Goal: Task Accomplishment & Management: Manage account settings

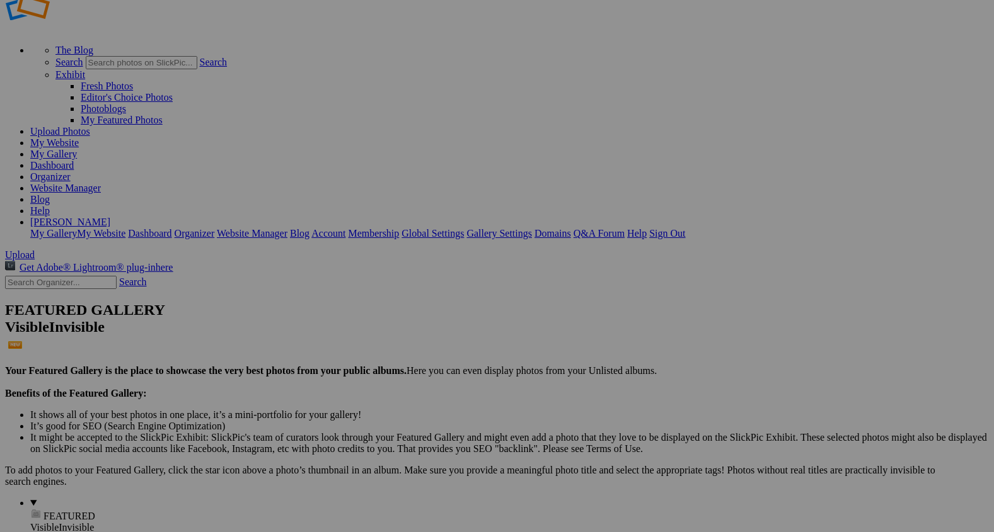
scroll to position [35, 0]
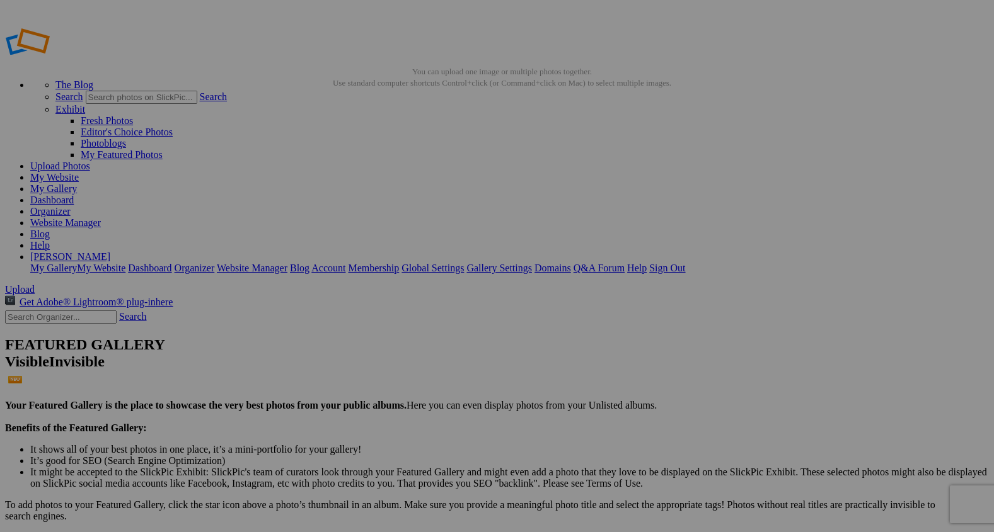
click at [35, 284] on span "Upload" at bounding box center [20, 289] width 30 height 11
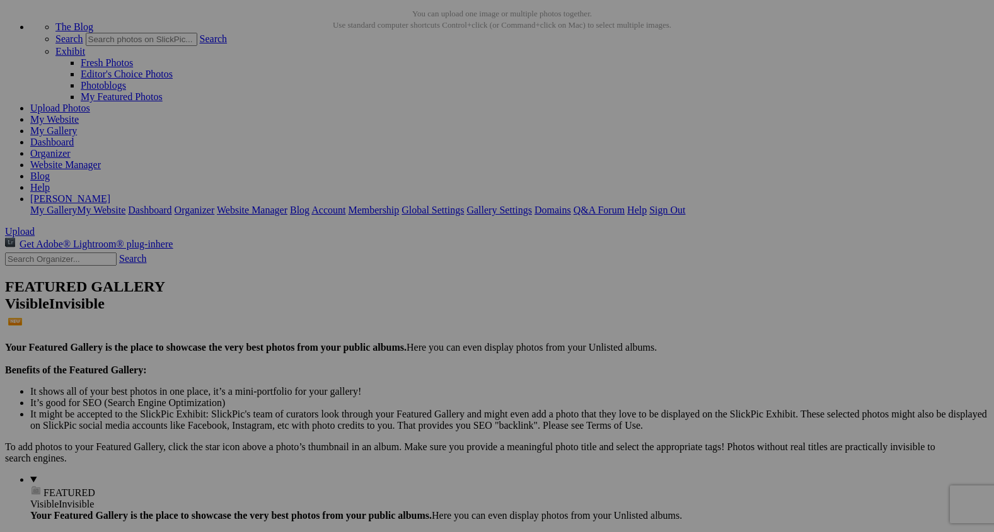
scroll to position [45, 0]
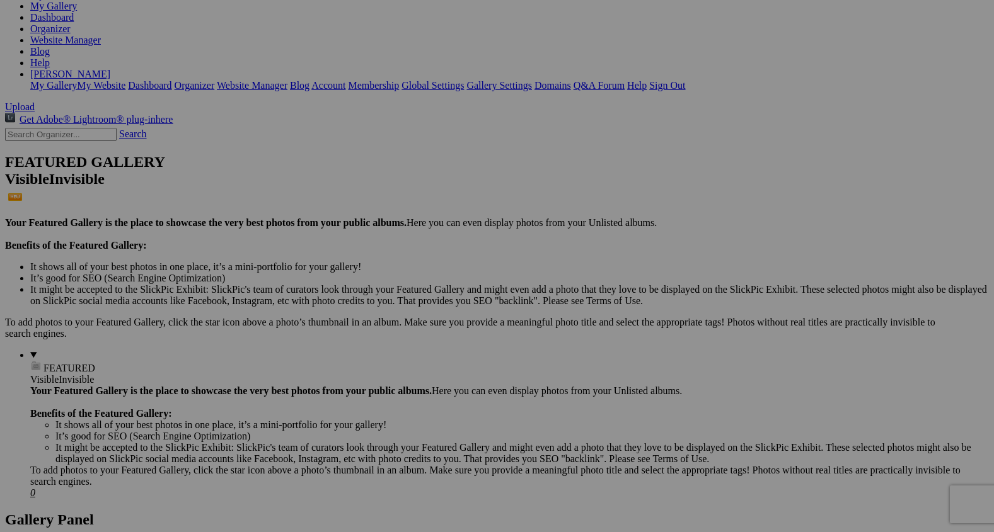
scroll to position [182, 0]
drag, startPoint x: 360, startPoint y: 70, endPoint x: 154, endPoint y: 488, distance: 465.8
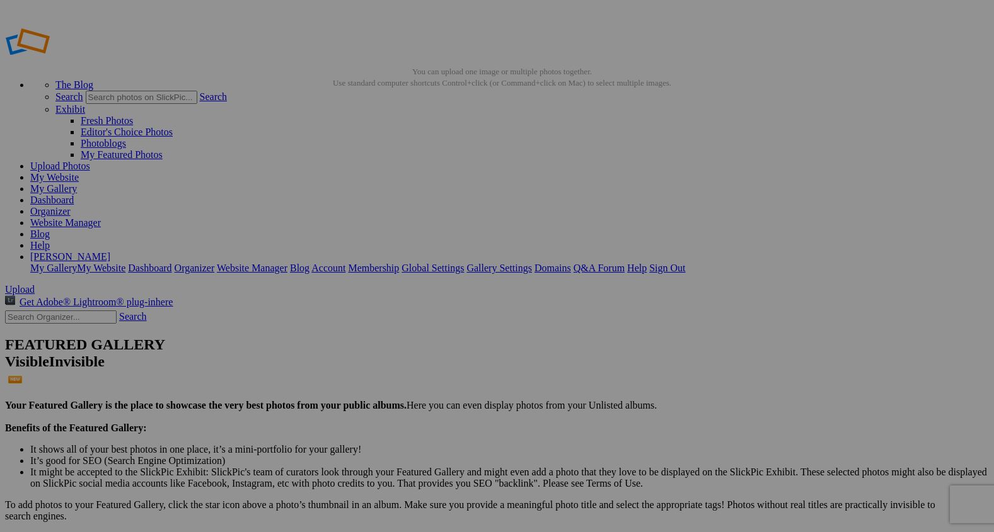
click at [71, 206] on link "Organizer" at bounding box center [50, 211] width 40 height 11
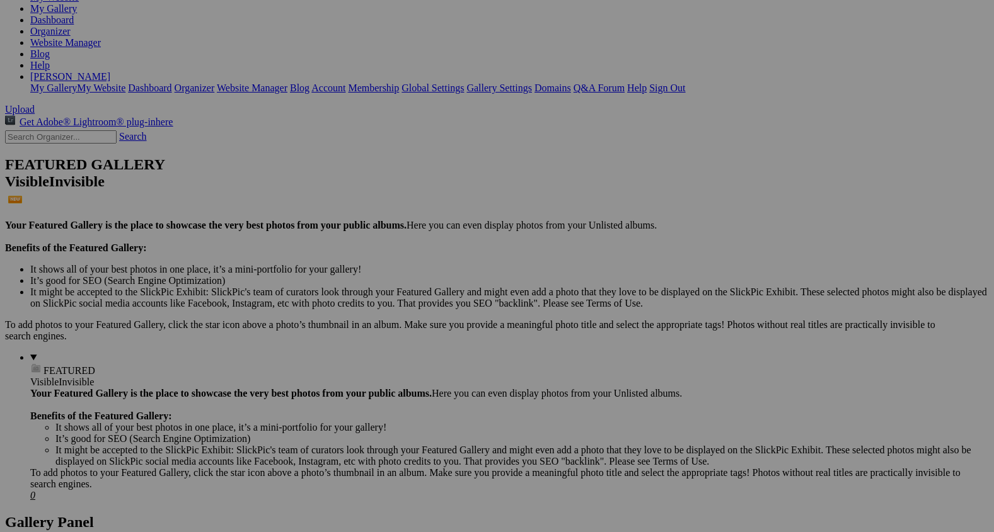
scroll to position [185, 0]
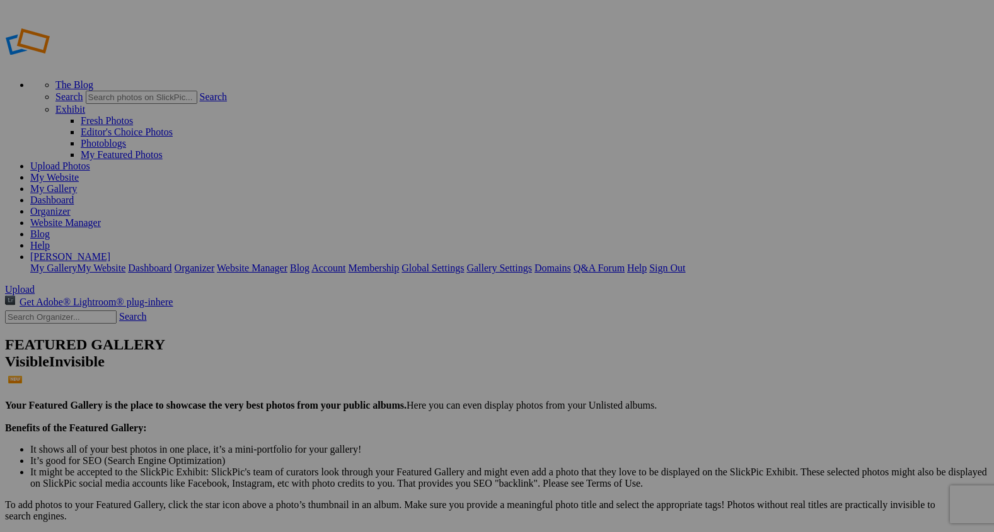
type input "e"
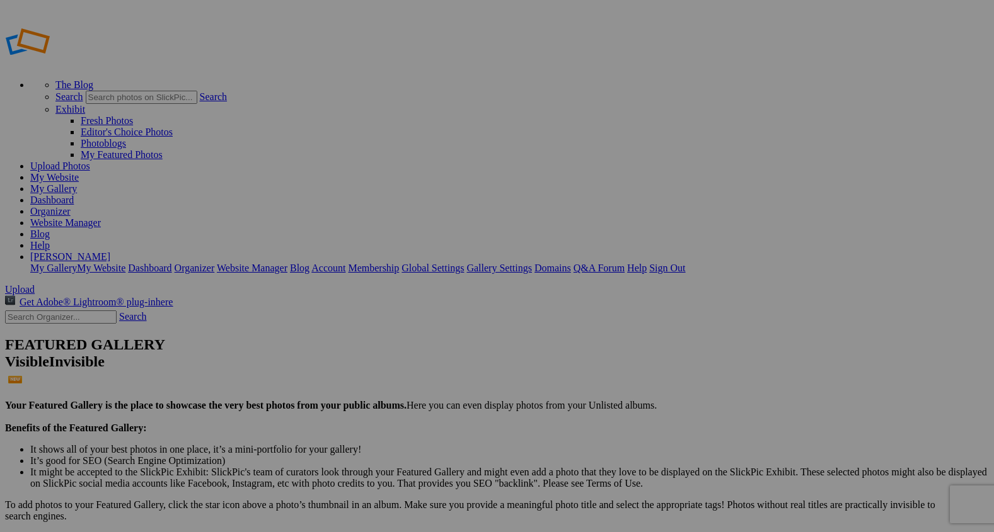
paste input "Timeless Strength"
type input "Timeless Strength"
type input "20250826_Mu2"
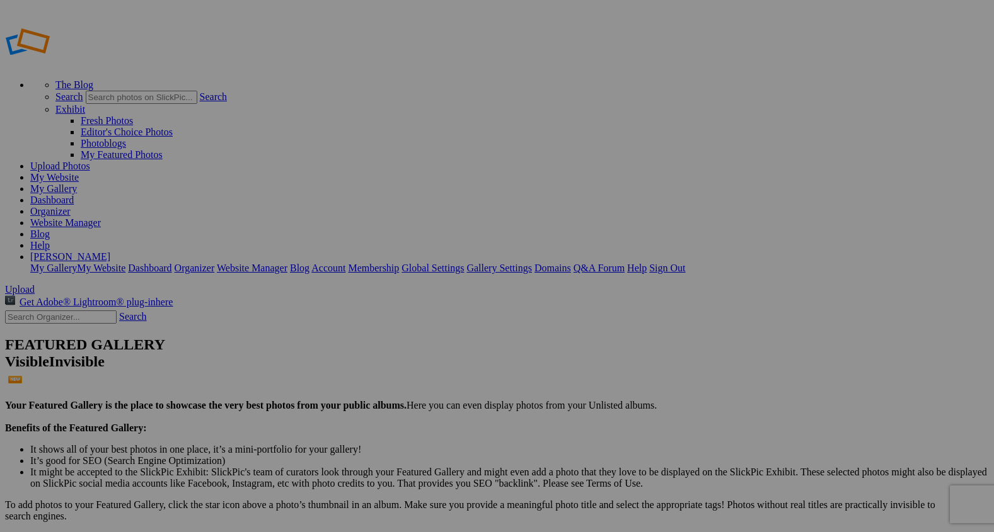
type input "2"
paste input "Western Grace"
type input "Western Grace"
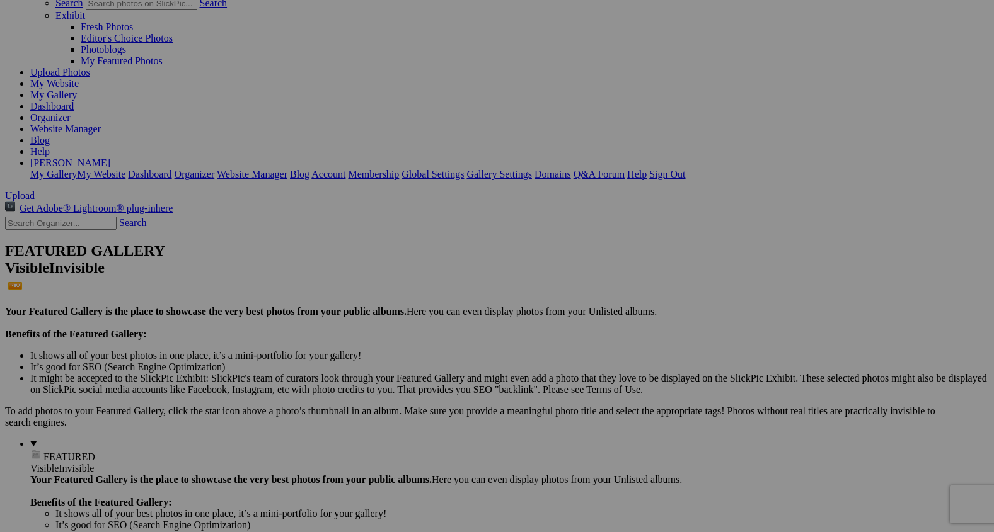
scroll to position [119, 0]
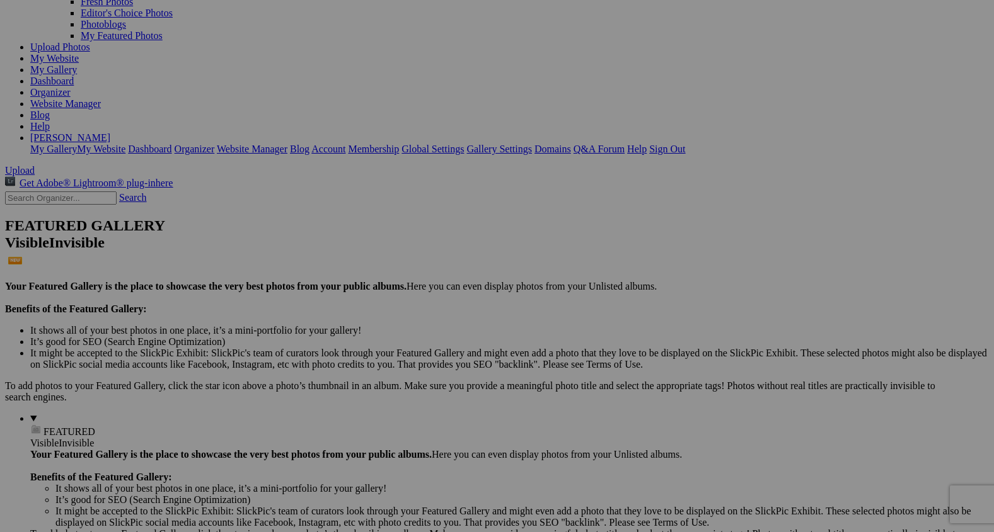
drag, startPoint x: 248, startPoint y: 99, endPoint x: 325, endPoint y: 435, distance: 344.5
drag, startPoint x: 238, startPoint y: 94, endPoint x: 497, endPoint y: 435, distance: 428.1
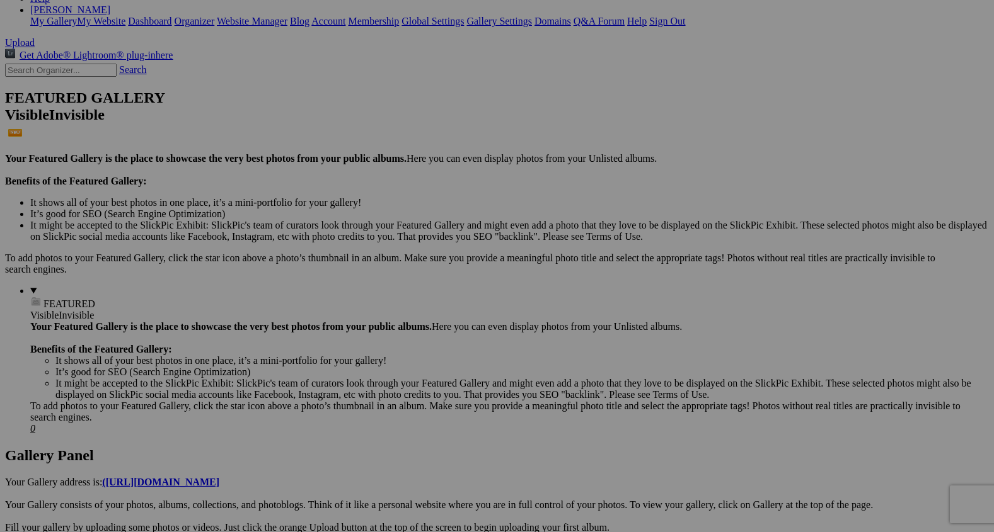
scroll to position [250, 0]
drag, startPoint x: 243, startPoint y: 416, endPoint x: 245, endPoint y: 512, distance: 95.8
drag, startPoint x: 359, startPoint y: 271, endPoint x: 354, endPoint y: 436, distance: 165.2
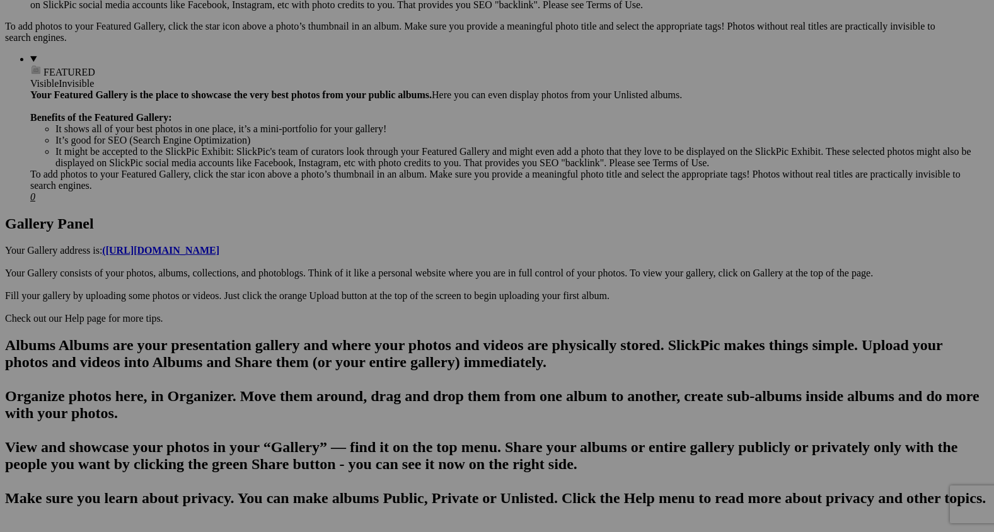
scroll to position [464, 0]
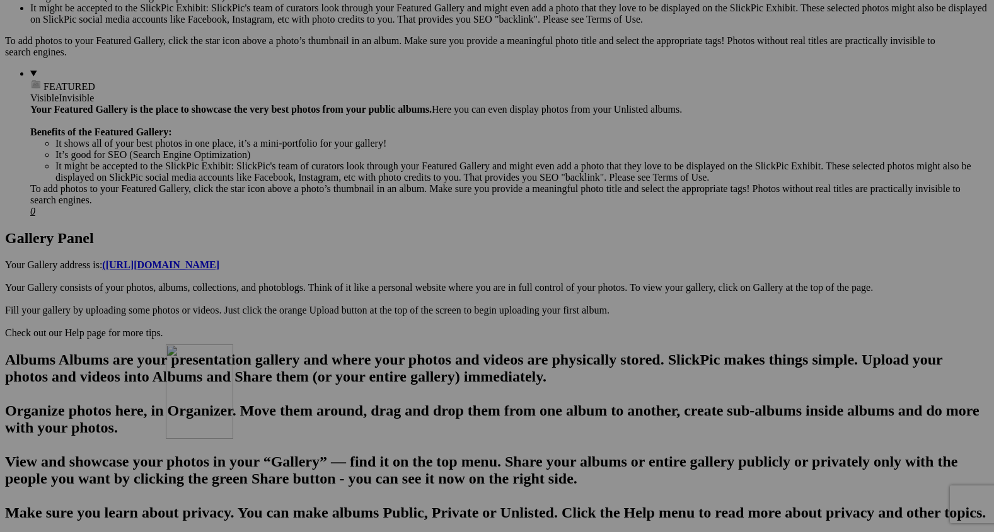
drag, startPoint x: 347, startPoint y: 238, endPoint x: 350, endPoint y: 456, distance: 218.0
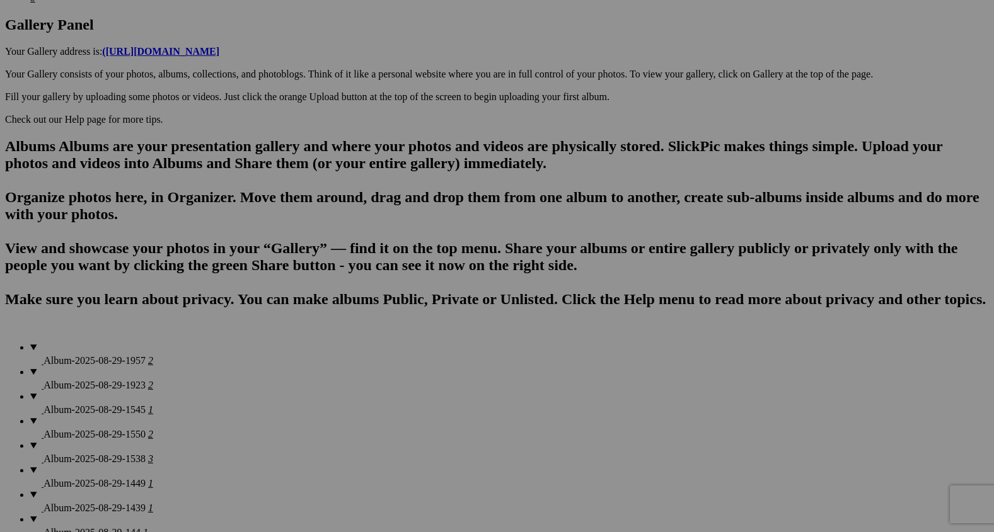
scroll to position [699, 0]
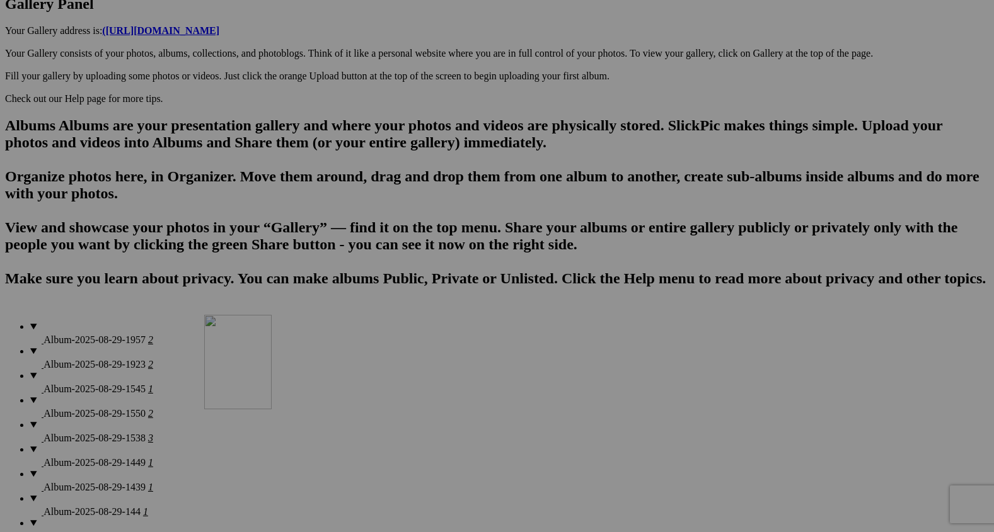
drag, startPoint x: 360, startPoint y: 181, endPoint x: 386, endPoint y: 439, distance: 259.0
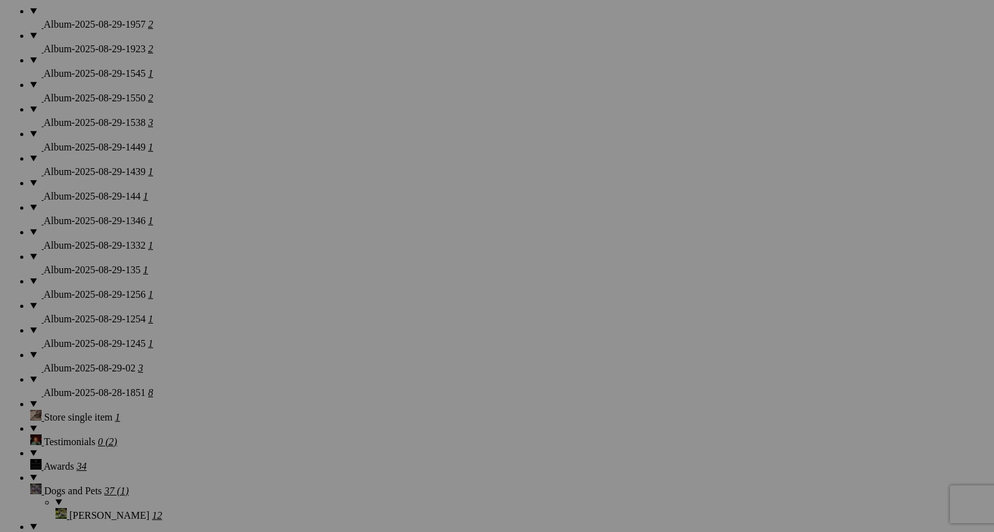
scroll to position [1028, 0]
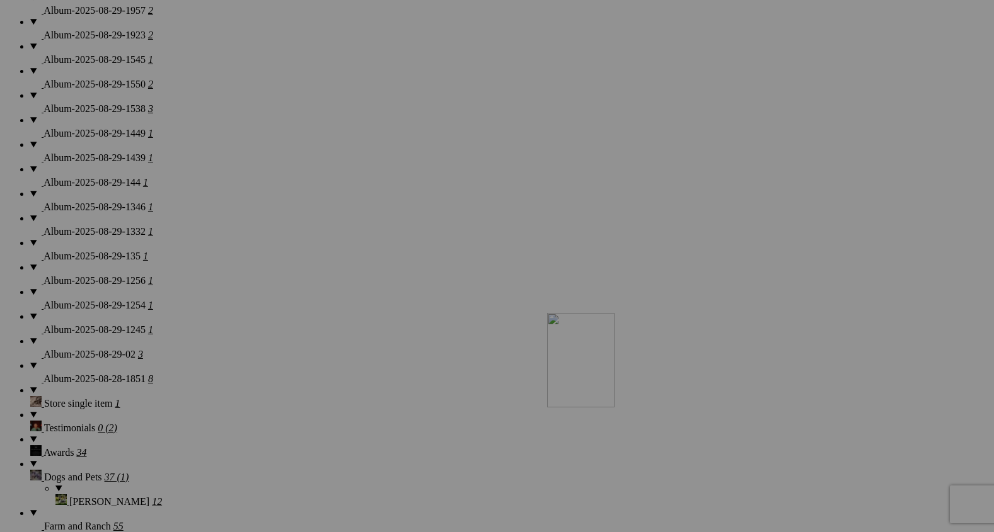
drag, startPoint x: 351, startPoint y: 142, endPoint x: 730, endPoint y: 421, distance: 470.4
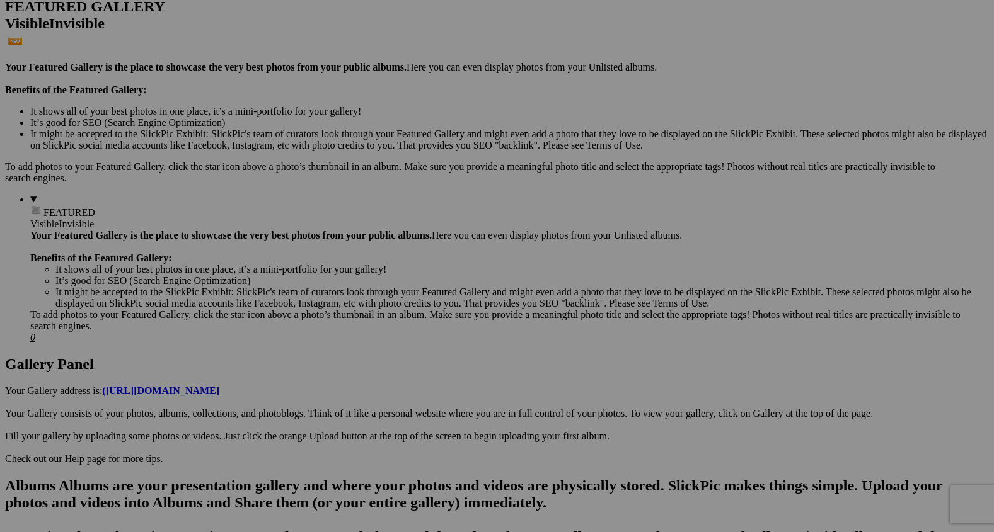
scroll to position [293, 0]
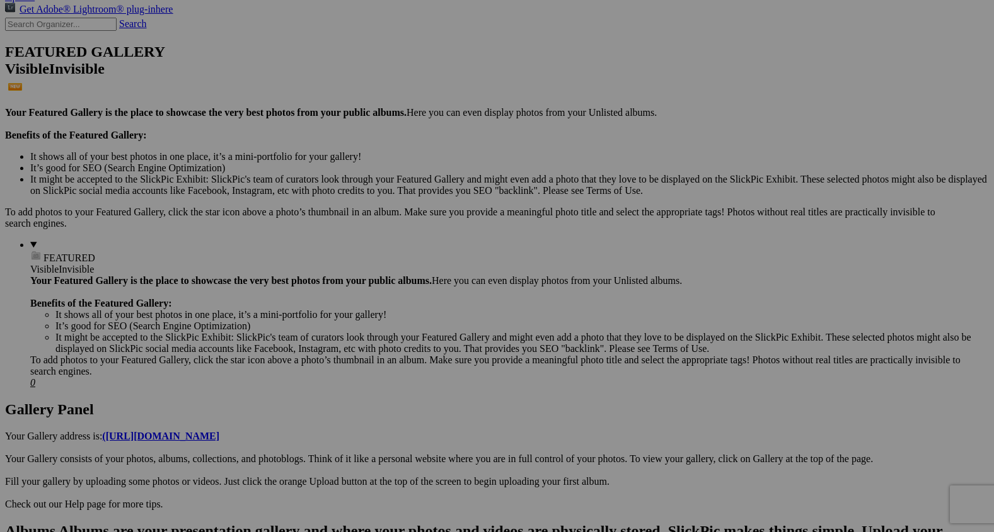
drag, startPoint x: 916, startPoint y: 234, endPoint x: 880, endPoint y: 517, distance: 284.6
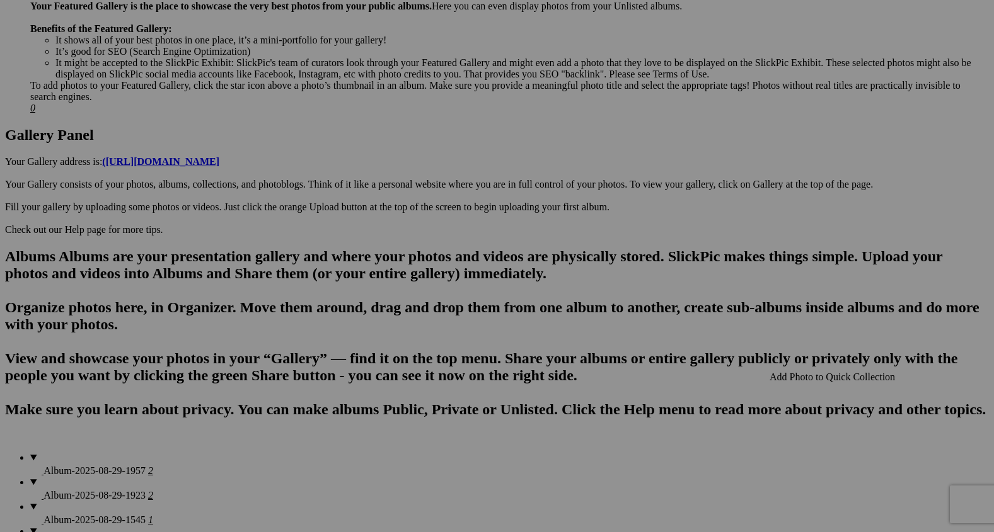
scroll to position [617, 0]
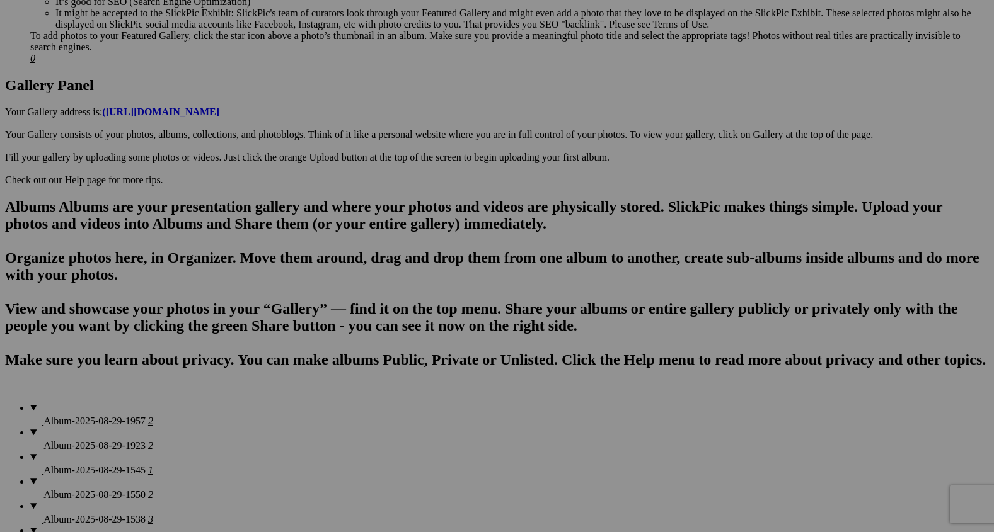
drag, startPoint x: 893, startPoint y: 223, endPoint x: 784, endPoint y: 481, distance: 279.8
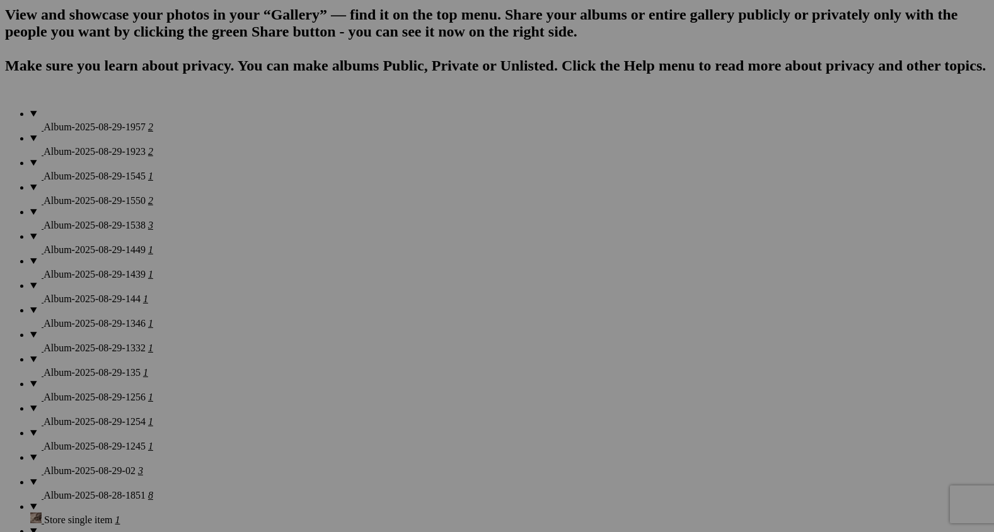
scroll to position [904, 0]
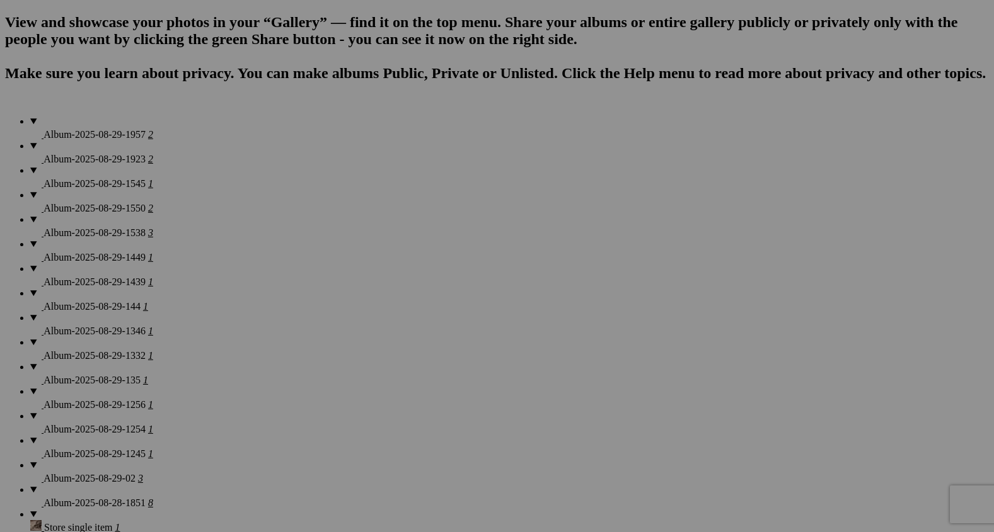
drag, startPoint x: 904, startPoint y: 127, endPoint x: 807, endPoint y: 409, distance: 298.3
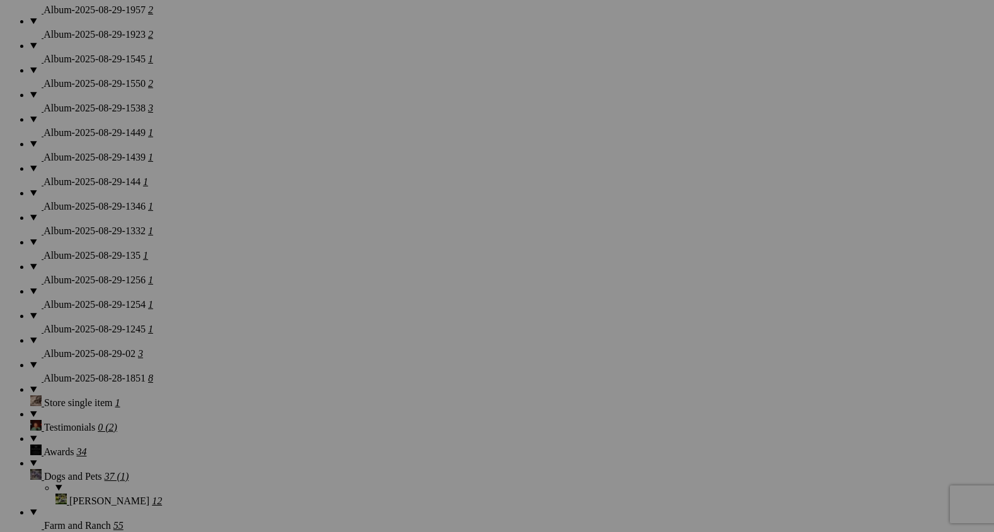
scroll to position [1035, 0]
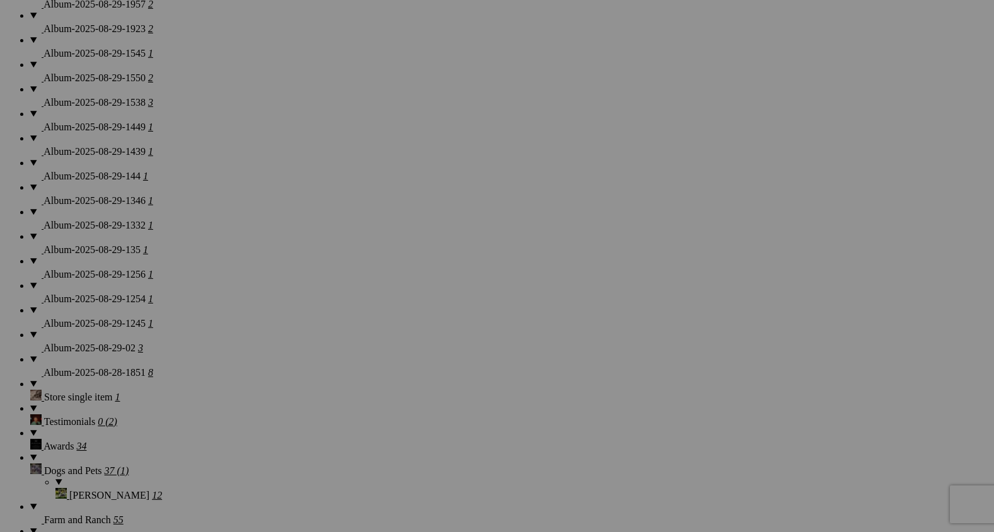
drag, startPoint x: 900, startPoint y: 174, endPoint x: 754, endPoint y: 396, distance: 266.5
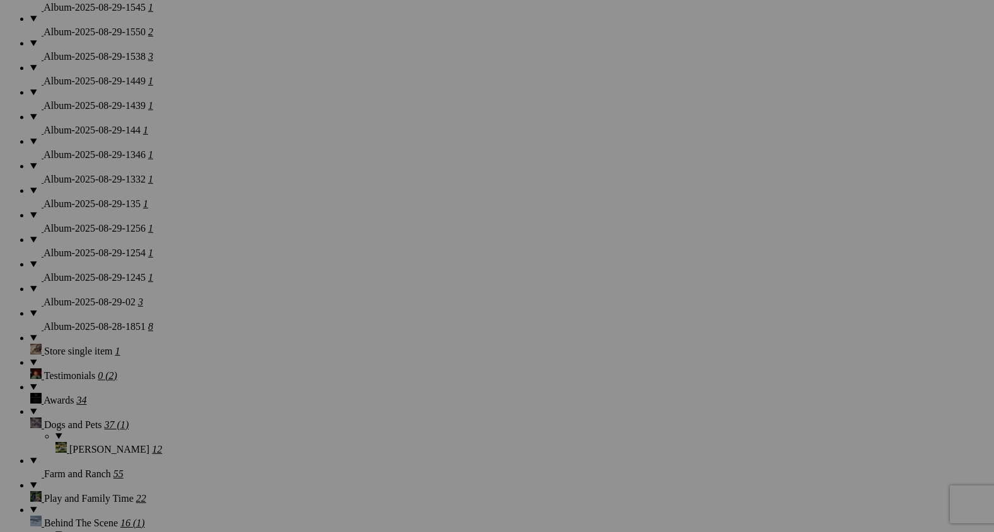
scroll to position [1094, 0]
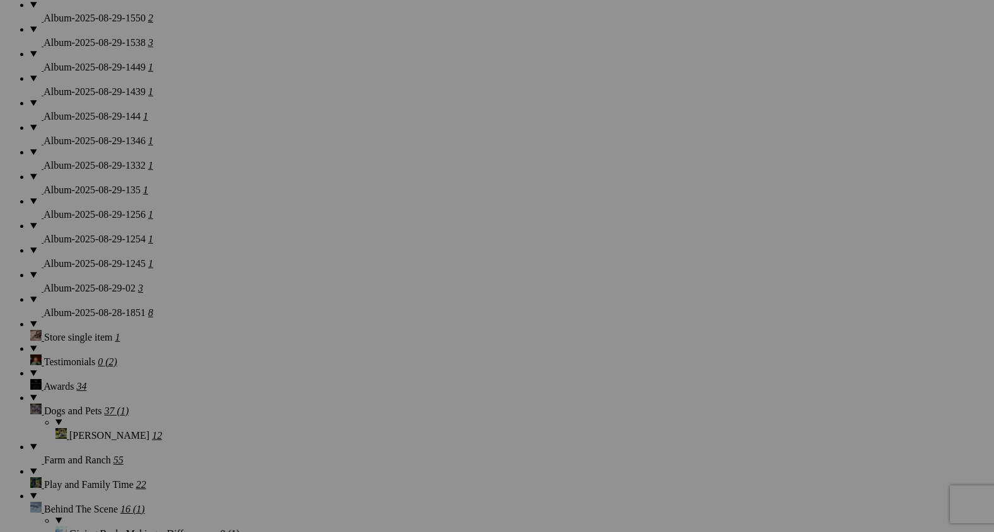
drag, startPoint x: 900, startPoint y: 247, endPoint x: 763, endPoint y: 433, distance: 231.6
drag, startPoint x: 877, startPoint y: 290, endPoint x: 767, endPoint y: 390, distance: 148.1
drag, startPoint x: 909, startPoint y: 241, endPoint x: 646, endPoint y: 474, distance: 351.7
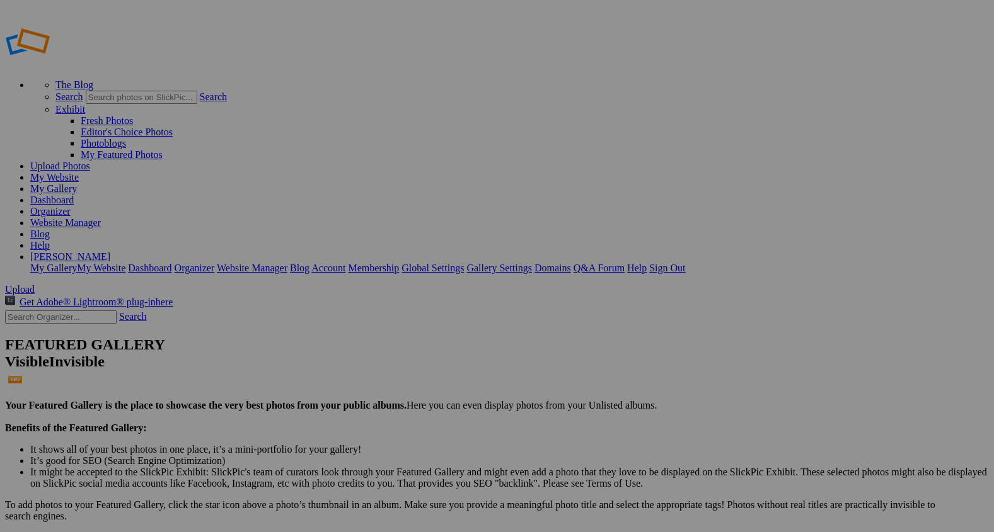
click at [35, 284] on span "Upload" at bounding box center [20, 289] width 30 height 11
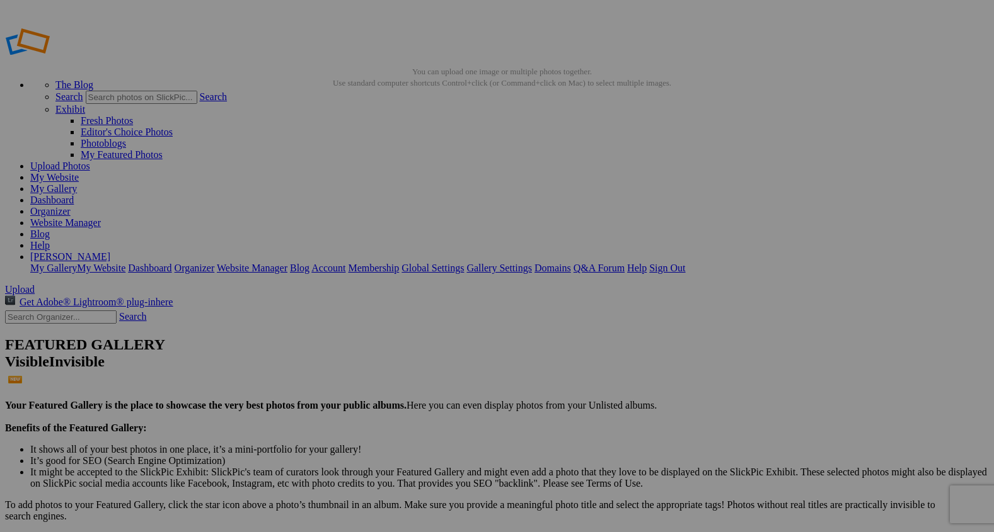
type input "6"
paste input "Stories in the Reins"
type input "Stories in the Reins"
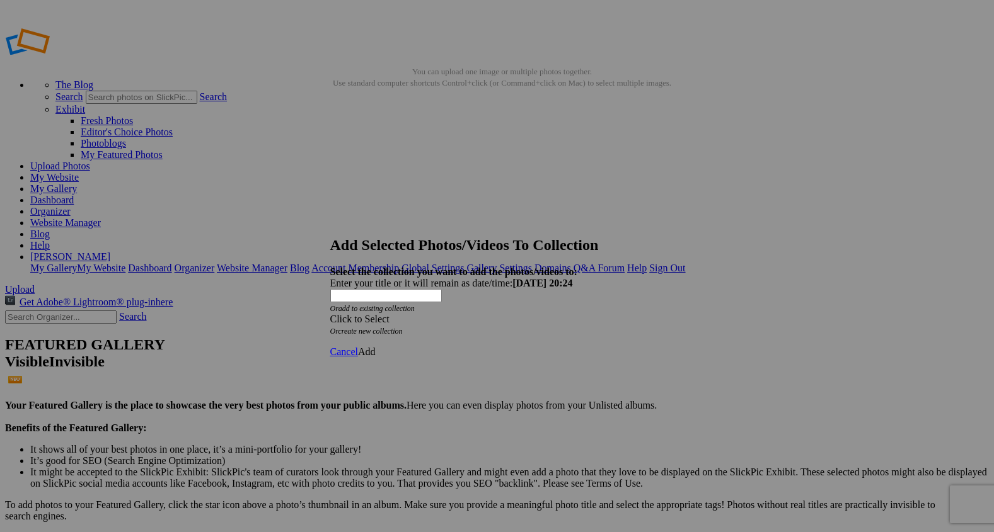
click at [330, 314] on span at bounding box center [330, 319] width 0 height 11
click at [511, 309] on link "Rocking Z [GEOGRAPHIC_DATA]" at bounding box center [458, 303] width 148 height 11
click at [376, 347] on span "Add" at bounding box center [367, 352] width 18 height 11
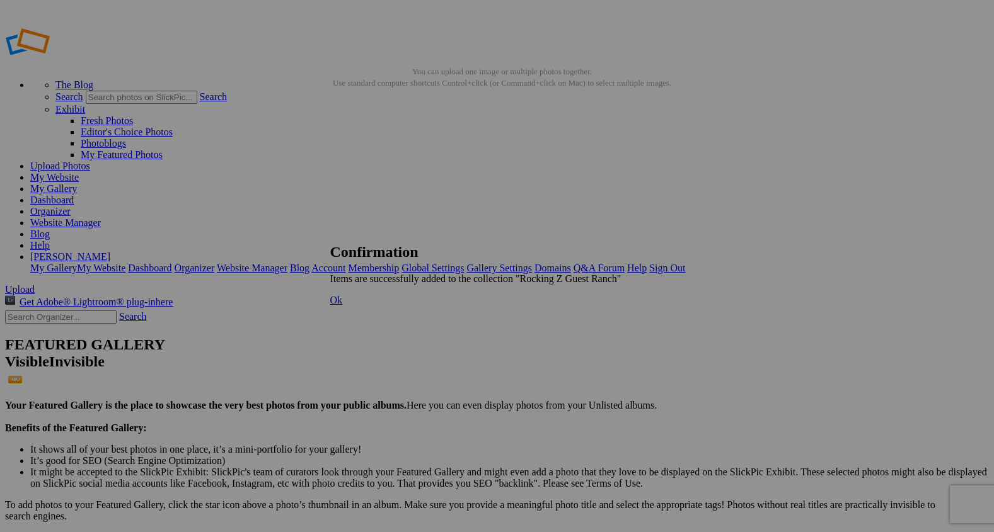
click at [343, 306] on span "Ok" at bounding box center [336, 300] width 13 height 11
click at [71, 206] on link "Organizer" at bounding box center [50, 211] width 40 height 11
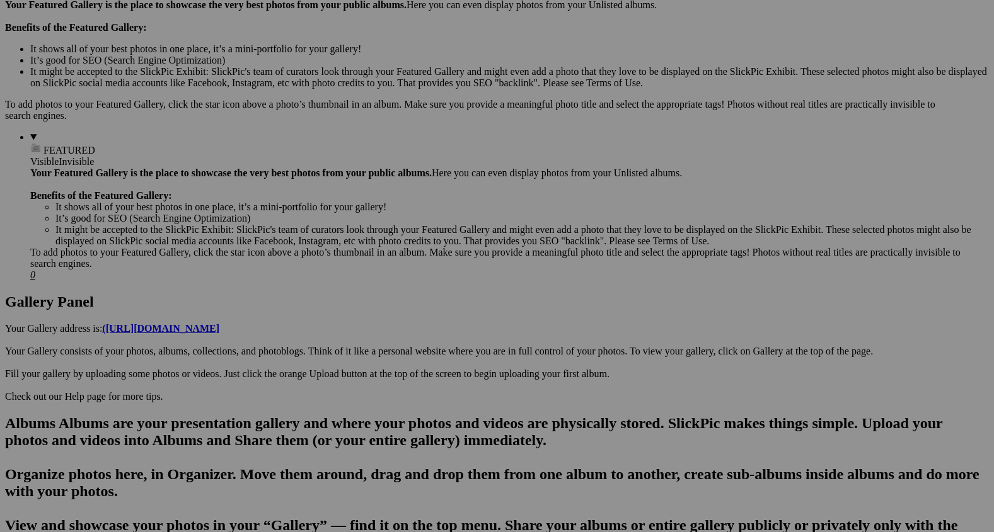
scroll to position [403, 0]
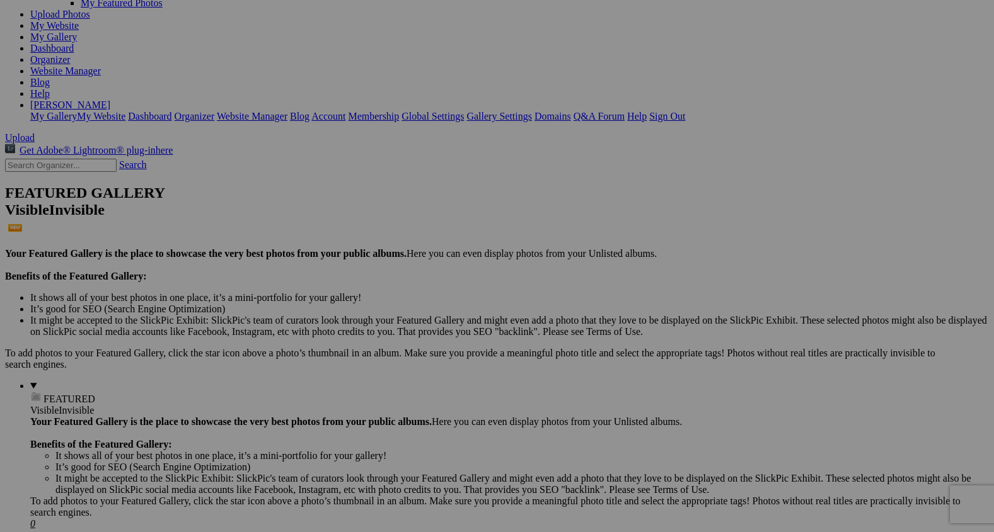
scroll to position [162, 0]
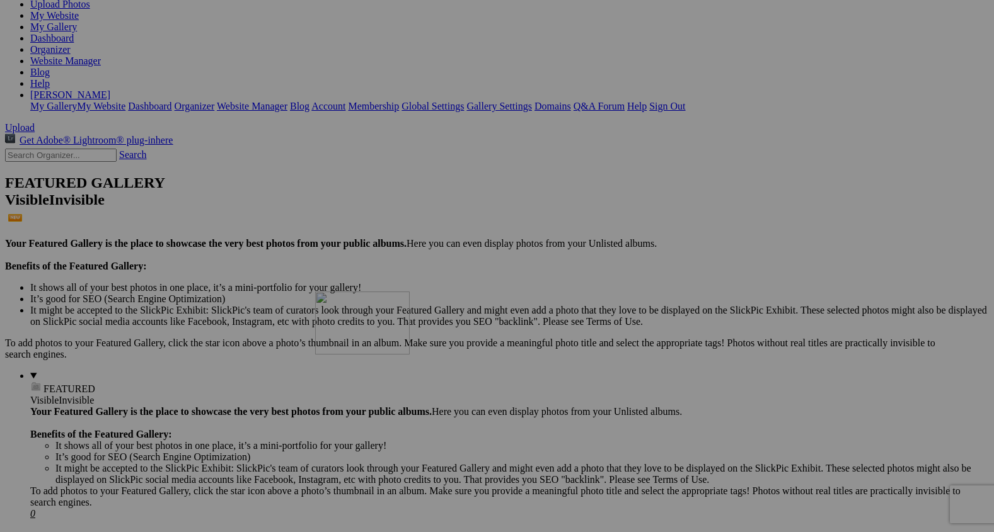
drag, startPoint x: 234, startPoint y: 70, endPoint x: 497, endPoint y: 401, distance: 422.9
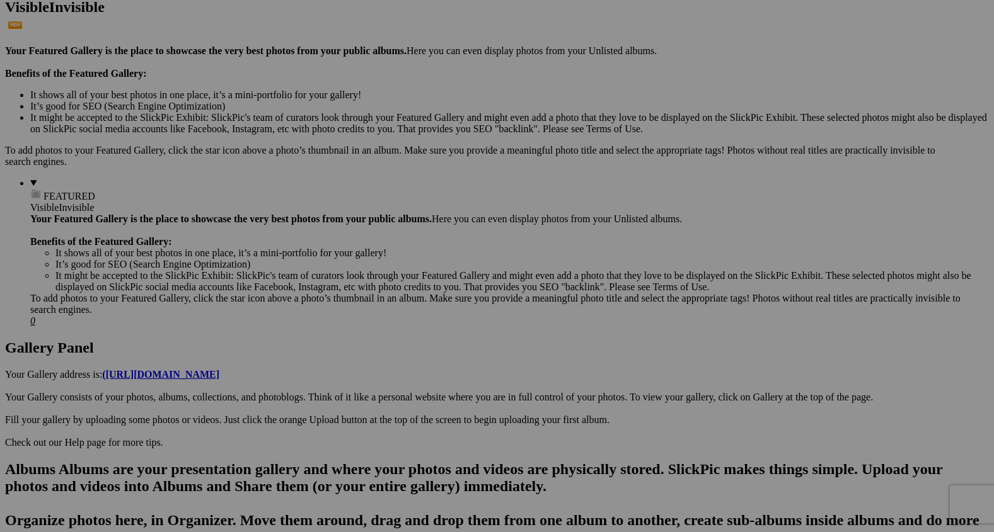
scroll to position [362, 0]
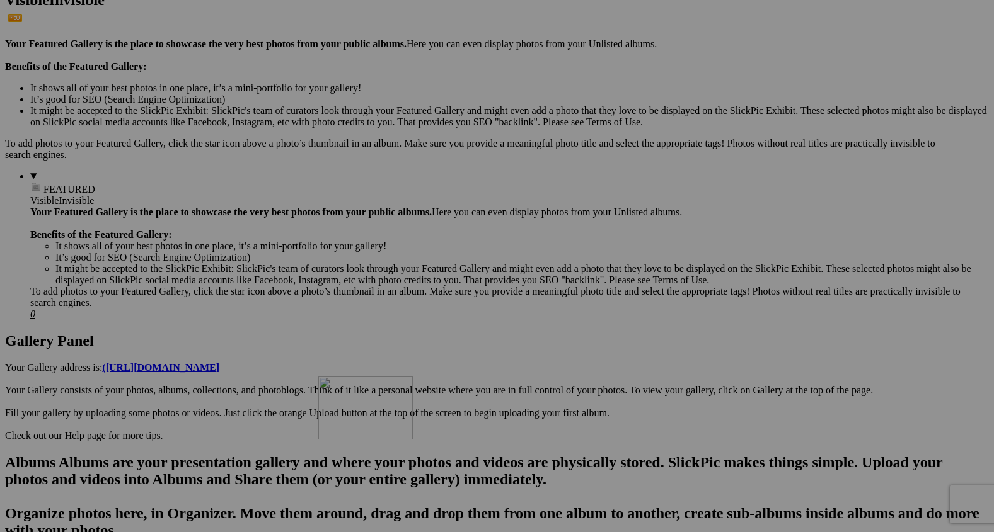
drag, startPoint x: 464, startPoint y: 182, endPoint x: 502, endPoint y: 485, distance: 305.3
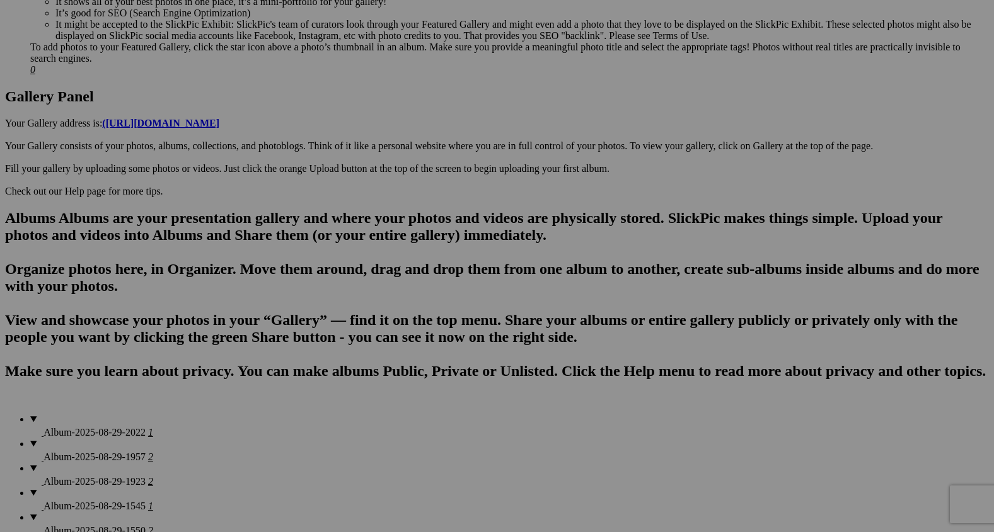
scroll to position [607, 0]
drag, startPoint x: 454, startPoint y: 263, endPoint x: 327, endPoint y: 380, distance: 172.1
drag, startPoint x: 895, startPoint y: 241, endPoint x: 198, endPoint y: 377, distance: 709.5
drag, startPoint x: 346, startPoint y: 416, endPoint x: 210, endPoint y: 384, distance: 139.8
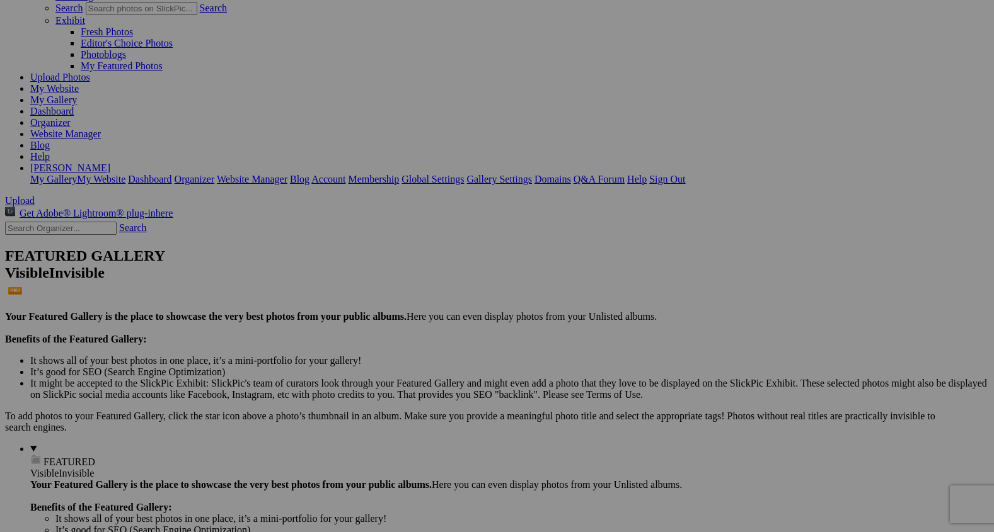
scroll to position [0, 0]
